Goal: Task Accomplishment & Management: Use online tool/utility

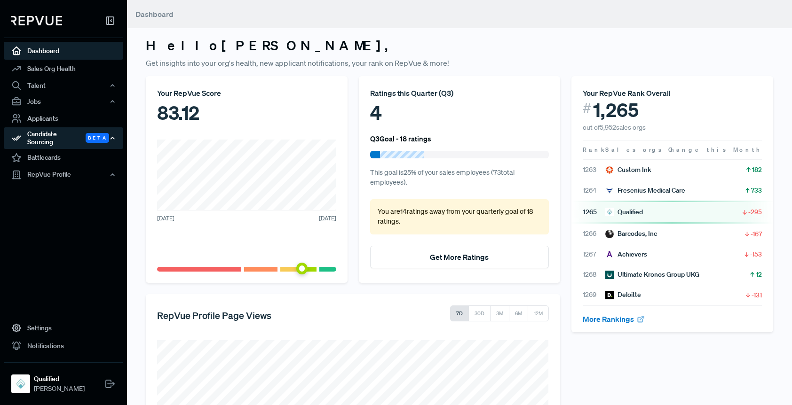
click at [85, 136] on div "Candidate Sourcing Beta" at bounding box center [63, 138] width 119 height 22
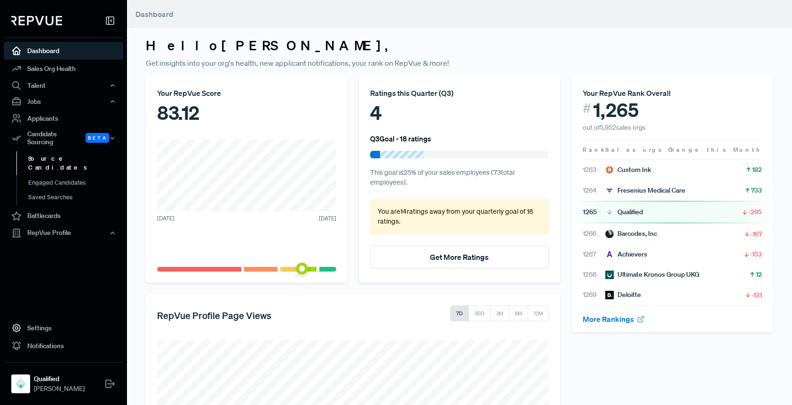
click at [79, 151] on link "Source Candidates" at bounding box center [75, 163] width 119 height 24
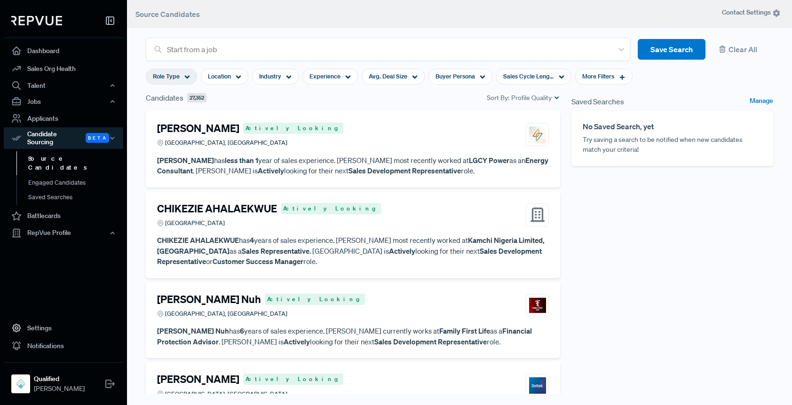
click at [179, 78] on div "Role Type" at bounding box center [171, 77] width 51 height 16
click at [298, 15] on header "Source Candidates" at bounding box center [459, 14] width 665 height 28
click at [179, 77] on div "Role Type" at bounding box center [171, 77] width 51 height 16
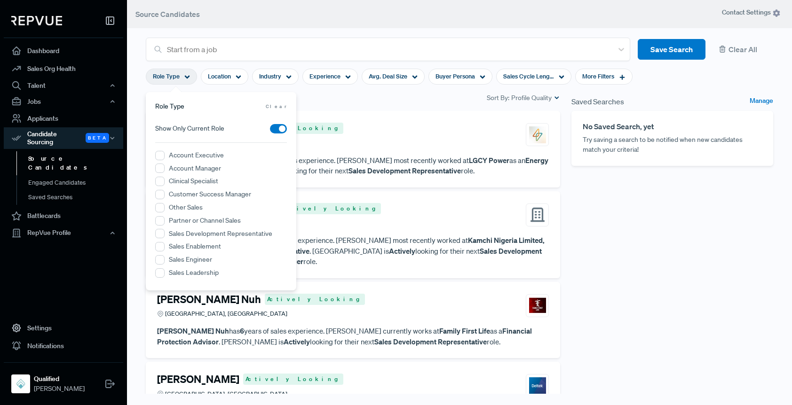
click at [193, 157] on label "Account Executive" at bounding box center [196, 155] width 55 height 10
click at [165, 157] on Executive "Account Executive" at bounding box center [159, 155] width 9 height 9
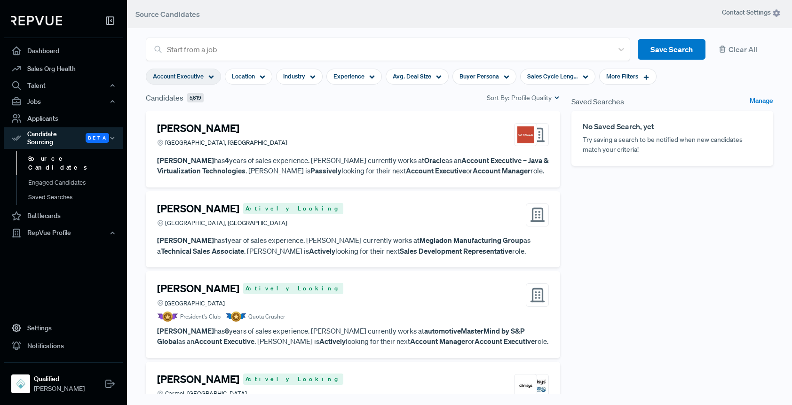
click at [326, 101] on div "Candidates 5,619 Sort By: Profile Quality" at bounding box center [353, 97] width 414 height 11
click at [408, 78] on span "Avg. Deal Size" at bounding box center [412, 76] width 39 height 9
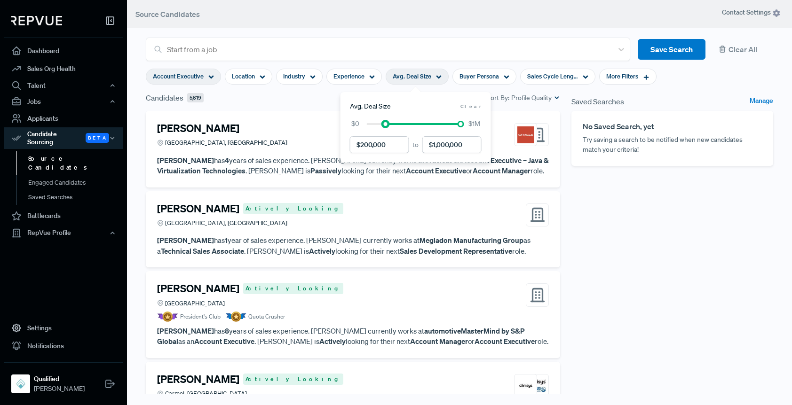
drag, startPoint x: 366, startPoint y: 125, endPoint x: 385, endPoint y: 125, distance: 18.8
click at [385, 125] on div at bounding box center [385, 124] width 7 height 7
